Goal: Task Accomplishment & Management: Manage account settings

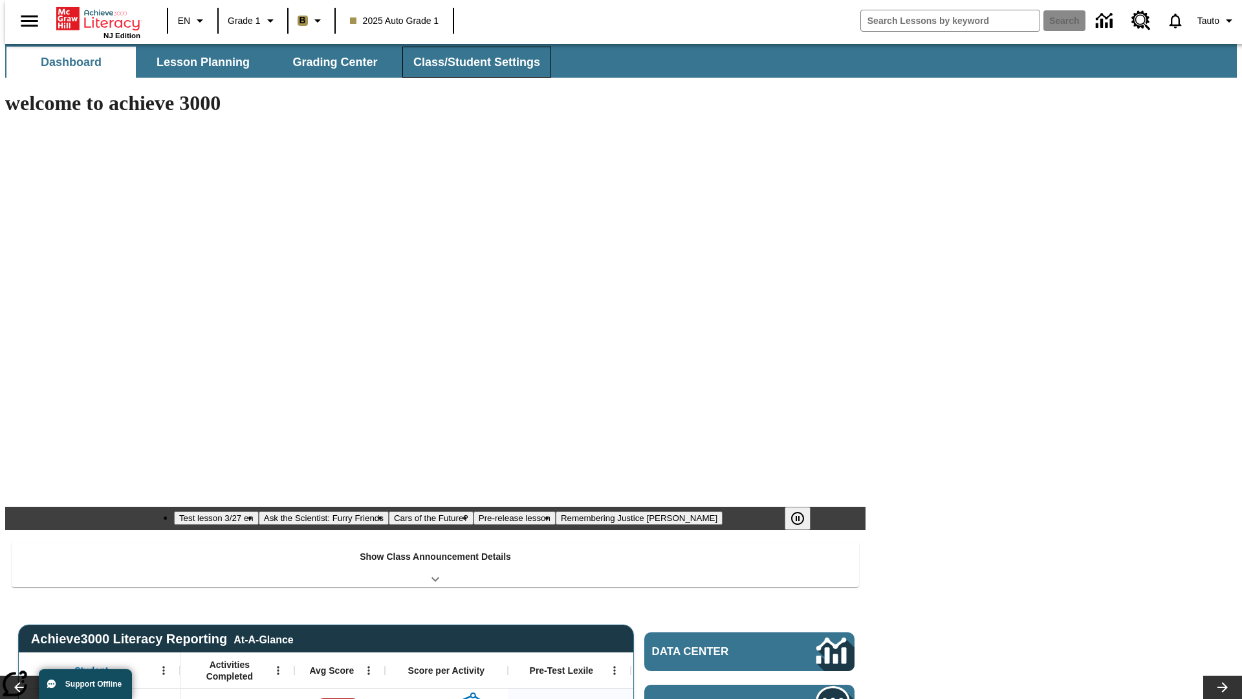
click at [470, 62] on span "Class/Student Settings" at bounding box center [476, 62] width 127 height 15
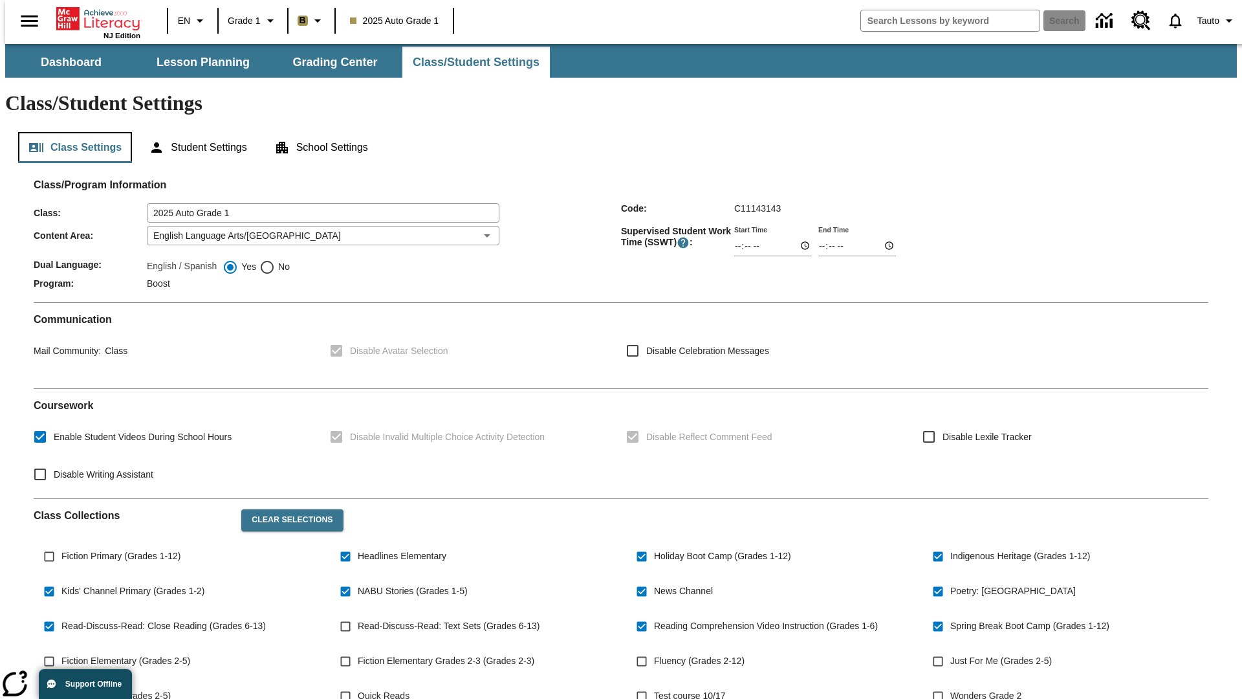
click at [70, 132] on button "Class Settings" at bounding box center [75, 147] width 114 height 31
click at [118, 549] on span "Fiction Primary (Grades 1-12)" at bounding box center [120, 556] width 119 height 14
click at [61, 544] on input "Fiction Primary (Grades 1-12)" at bounding box center [49, 556] width 25 height 25
checkbox input "true"
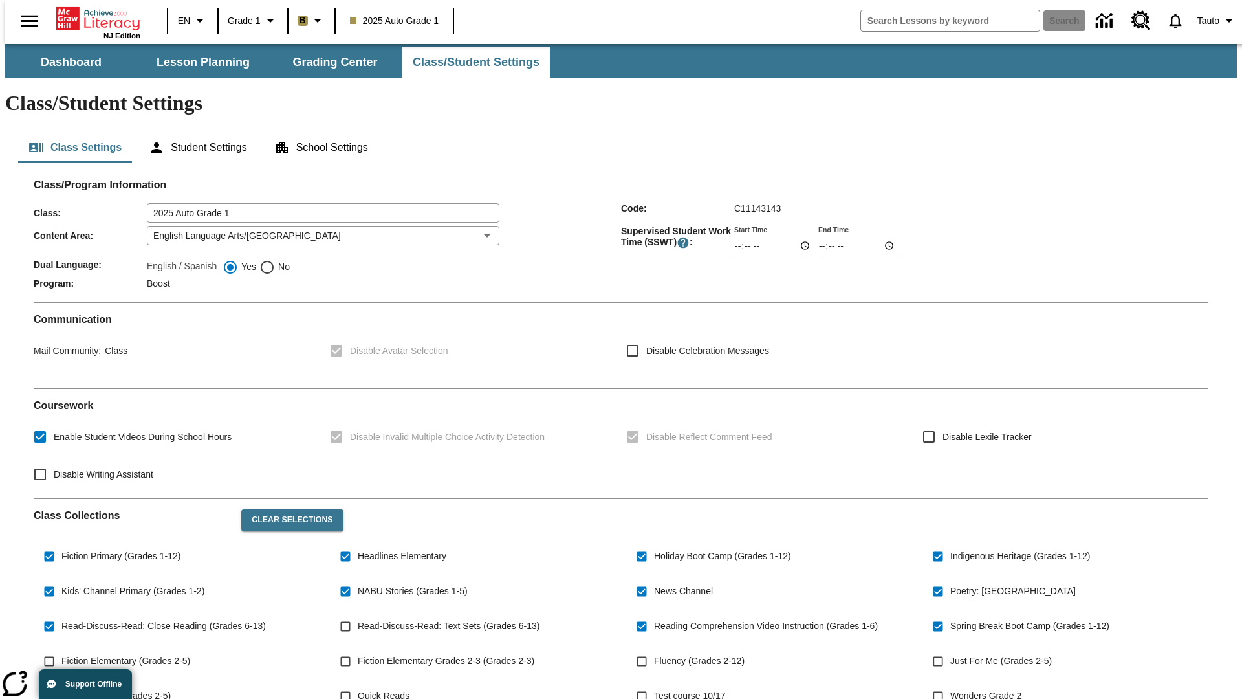
scroll to position [190, 0]
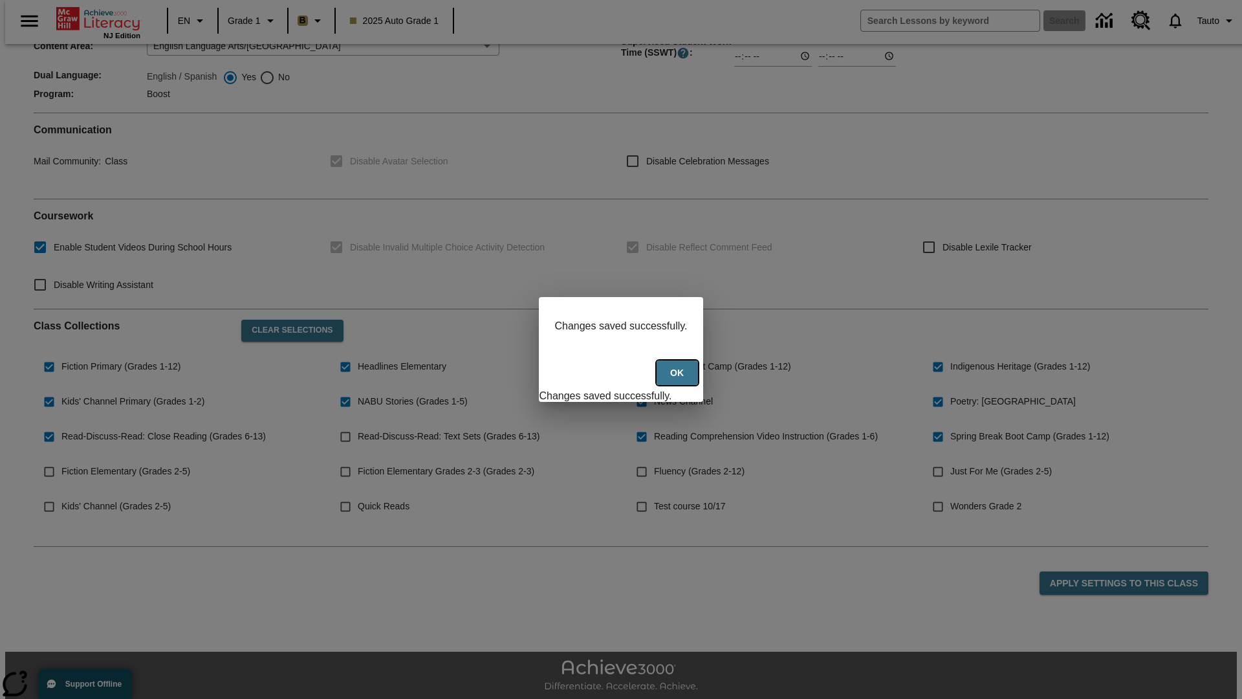
click at [679, 380] on button "Ok" at bounding box center [677, 372] width 41 height 25
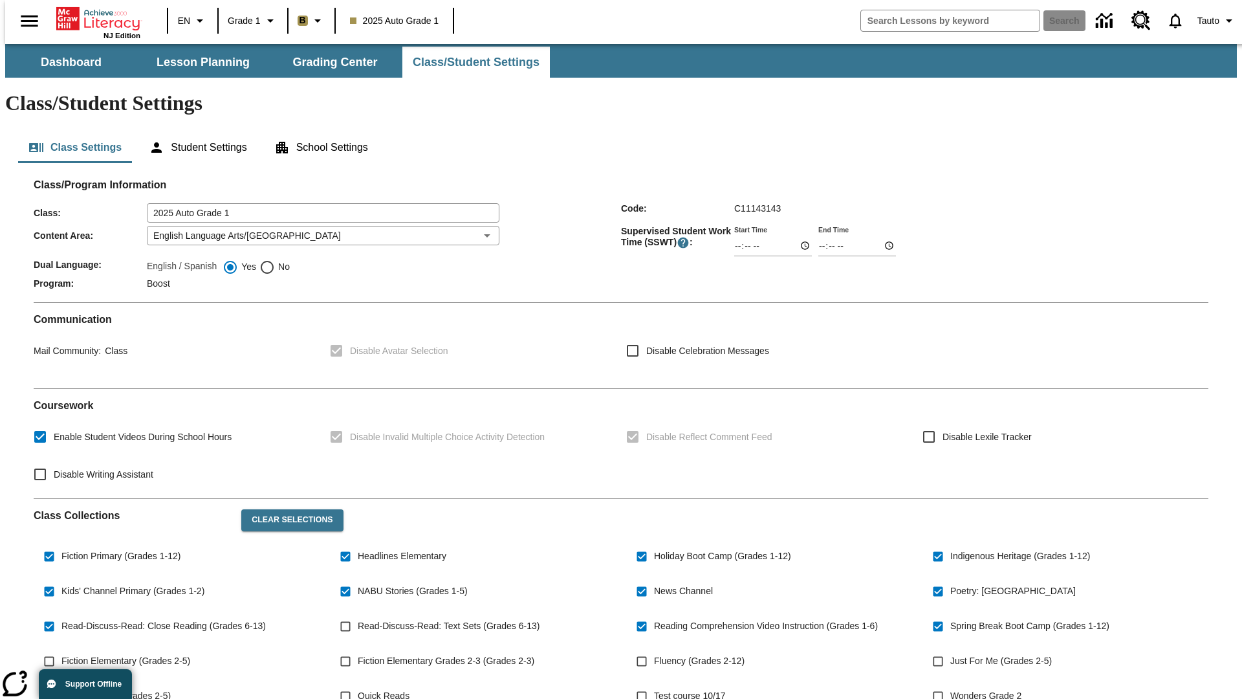
scroll to position [190, 0]
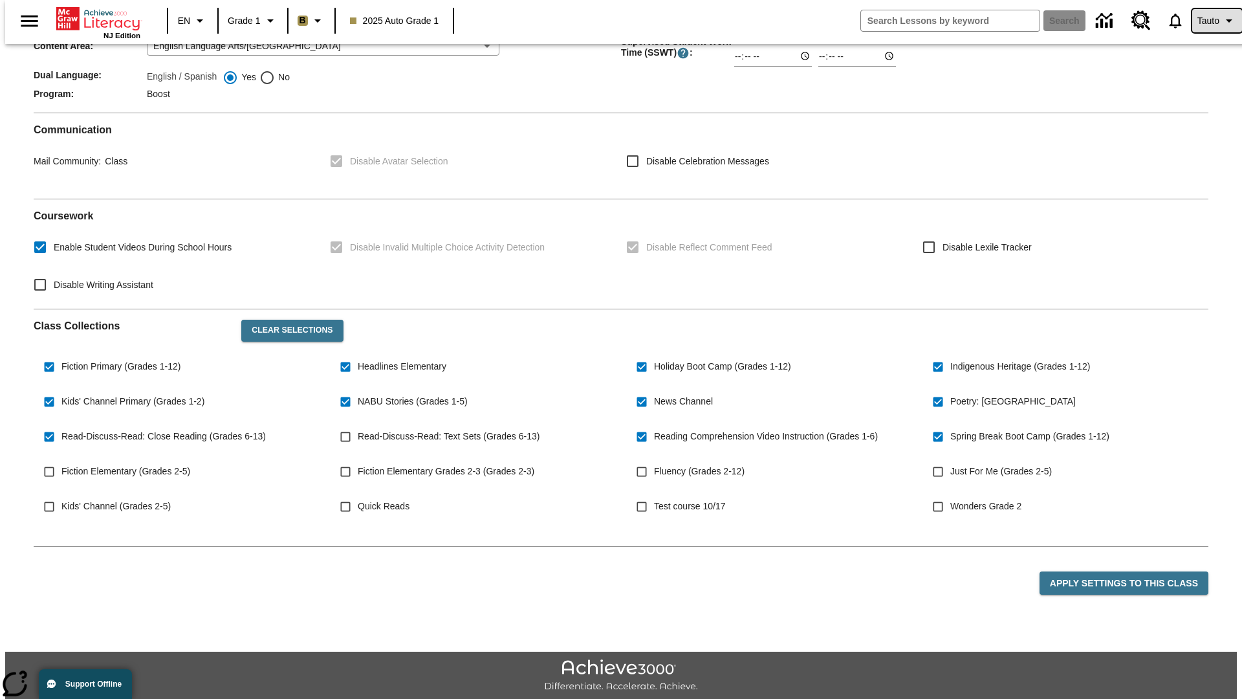
click at [1211, 21] on span "Tauto" at bounding box center [1209, 21] width 22 height 14
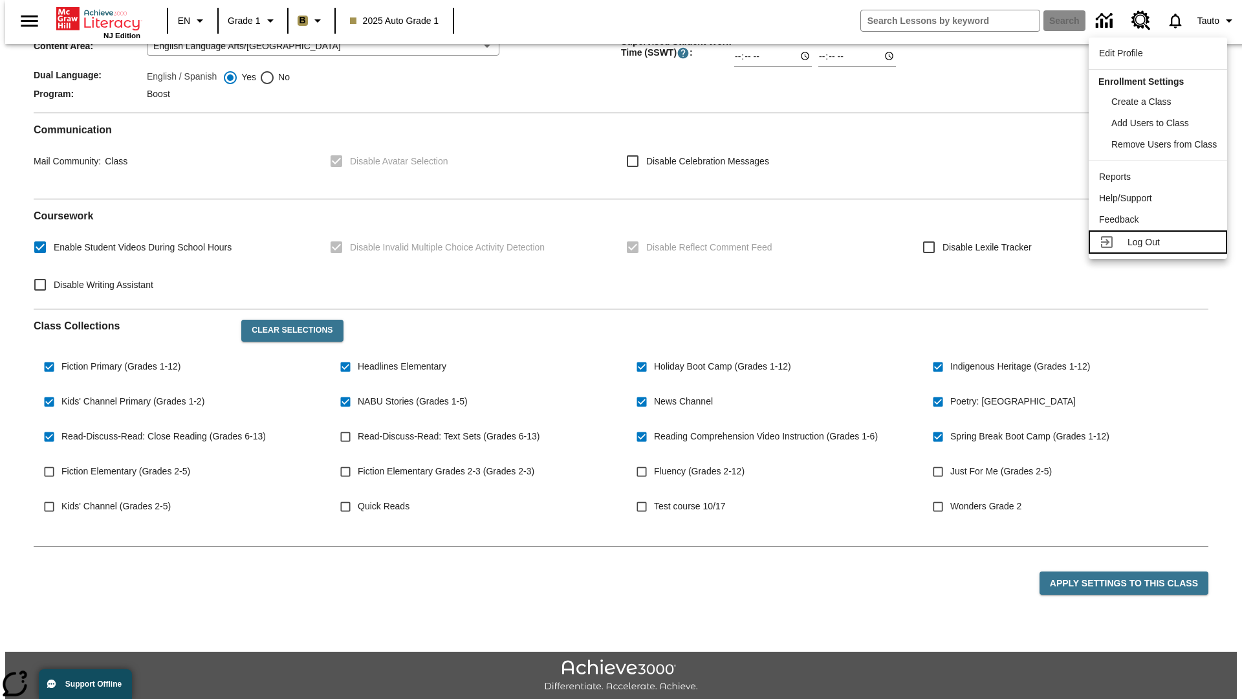
click at [1160, 242] on span "Log Out" at bounding box center [1144, 242] width 32 height 10
